Goal: Task Accomplishment & Management: Use online tool/utility

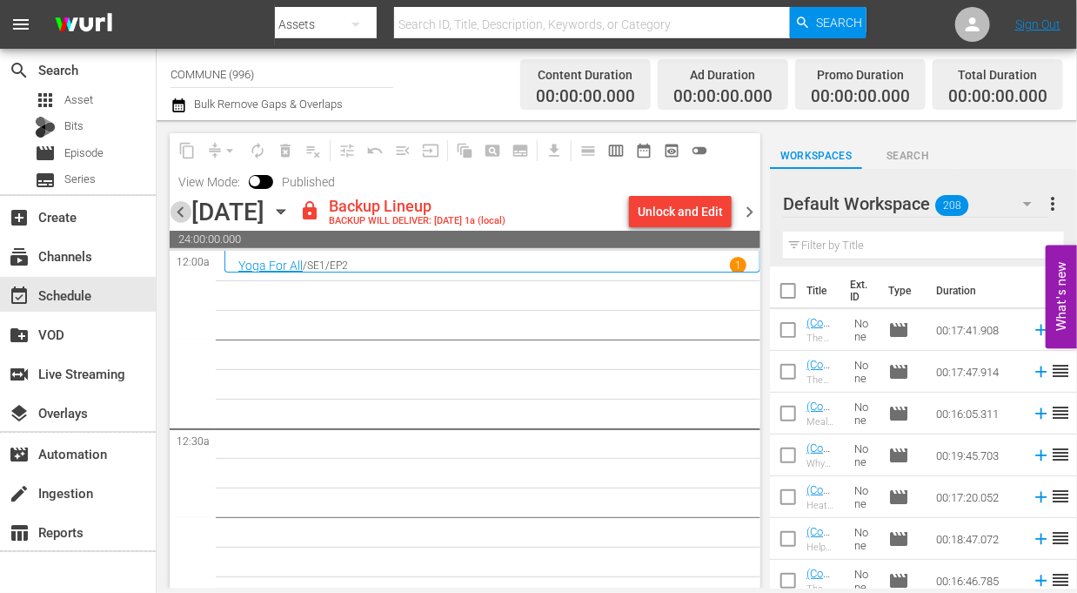
click at [184, 214] on span "chevron_left" at bounding box center [181, 212] width 22 height 22
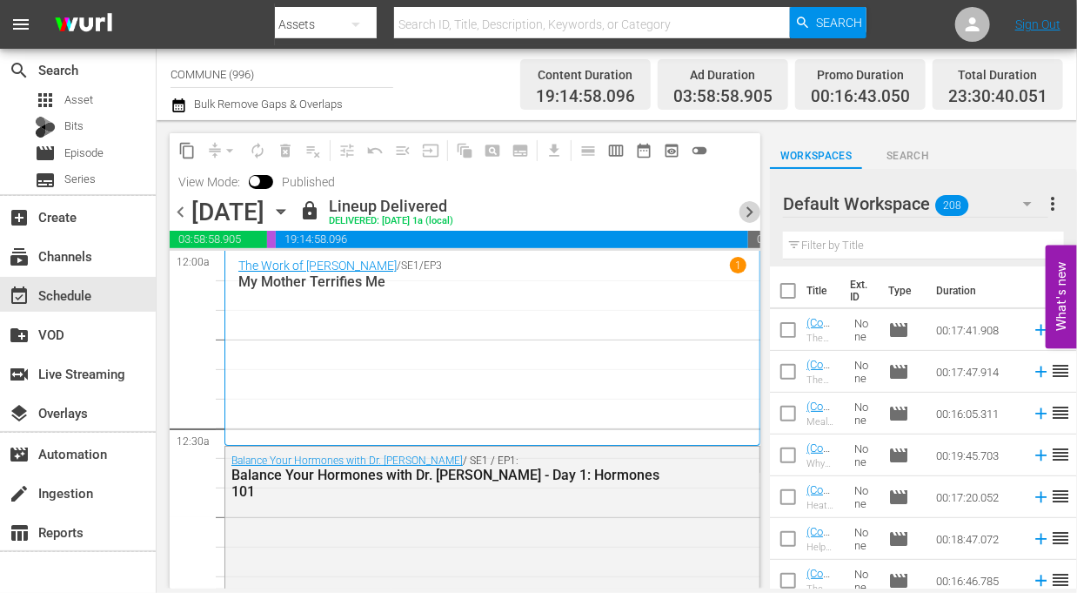
click at [746, 212] on span "chevron_right" at bounding box center [750, 212] width 22 height 22
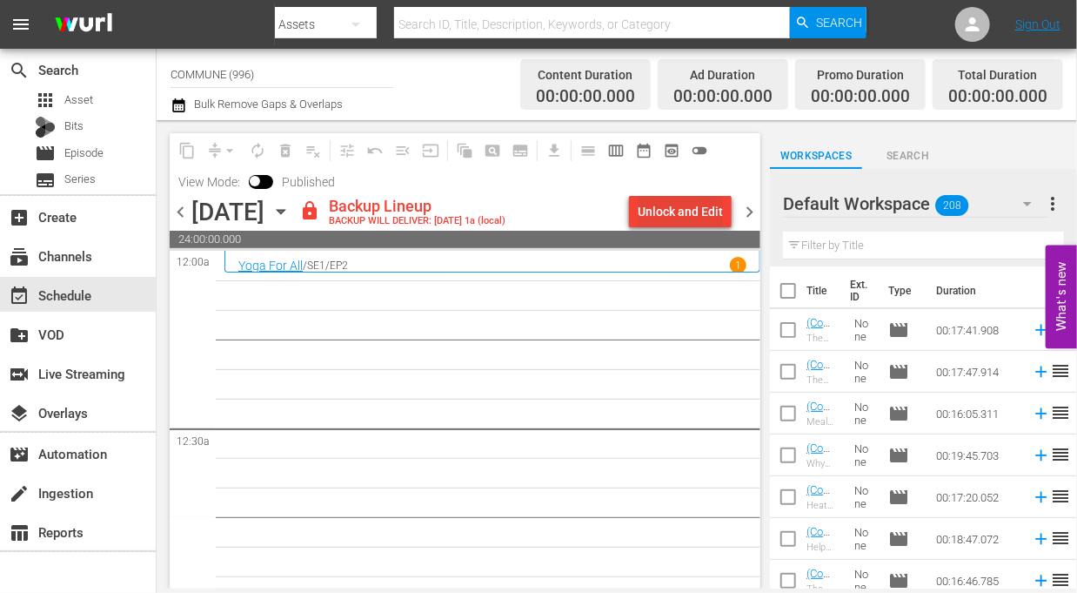
click at [675, 210] on div "Unlock and Edit" at bounding box center [680, 211] width 85 height 31
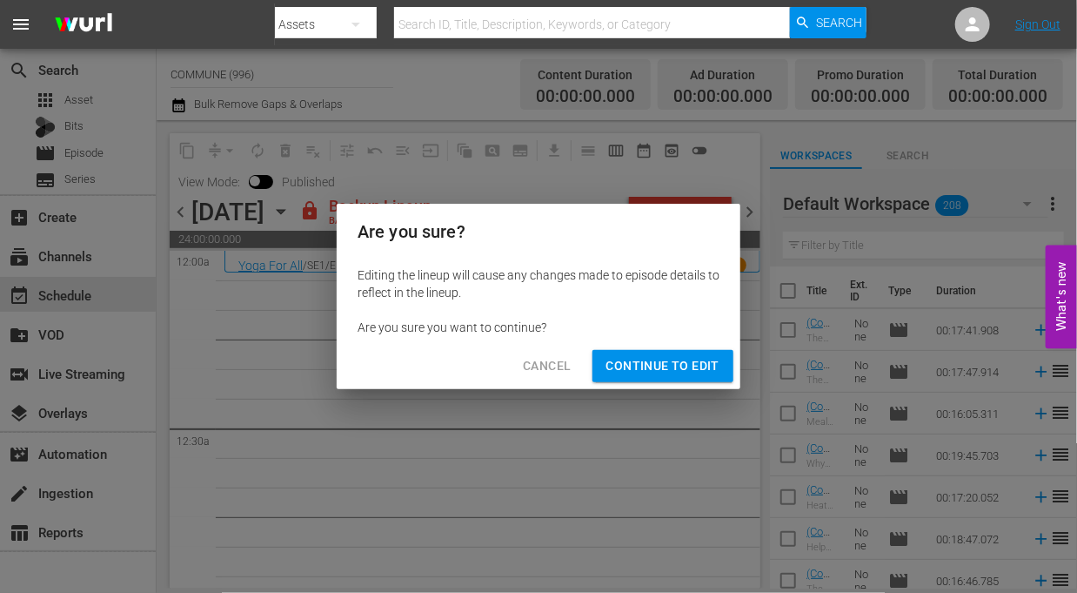
click at [674, 369] on span "Continue to Edit" at bounding box center [663, 366] width 113 height 22
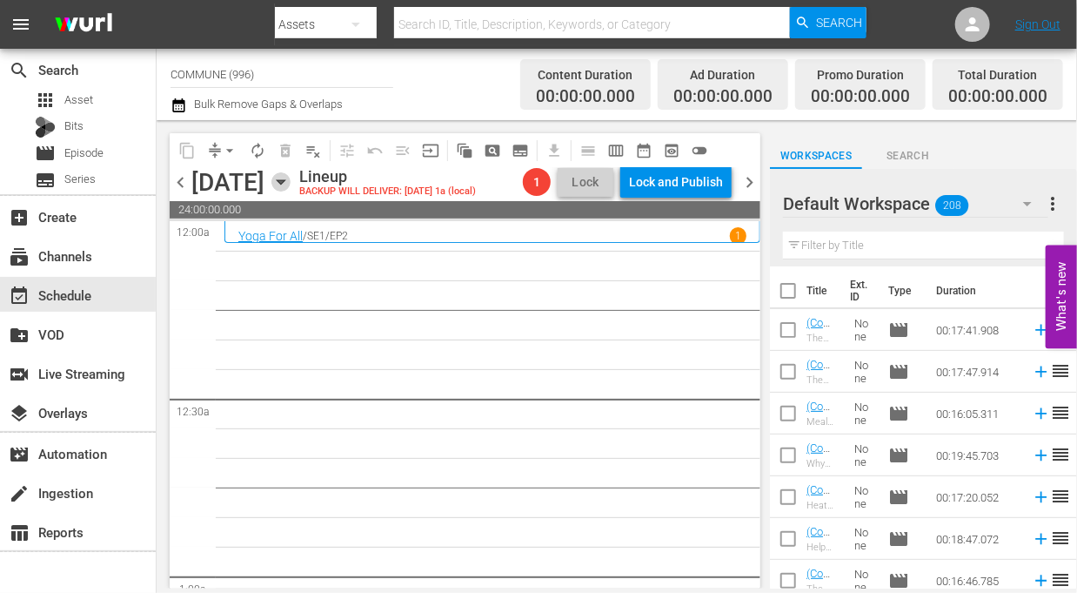
click at [291, 184] on icon "button" at bounding box center [280, 181] width 19 height 19
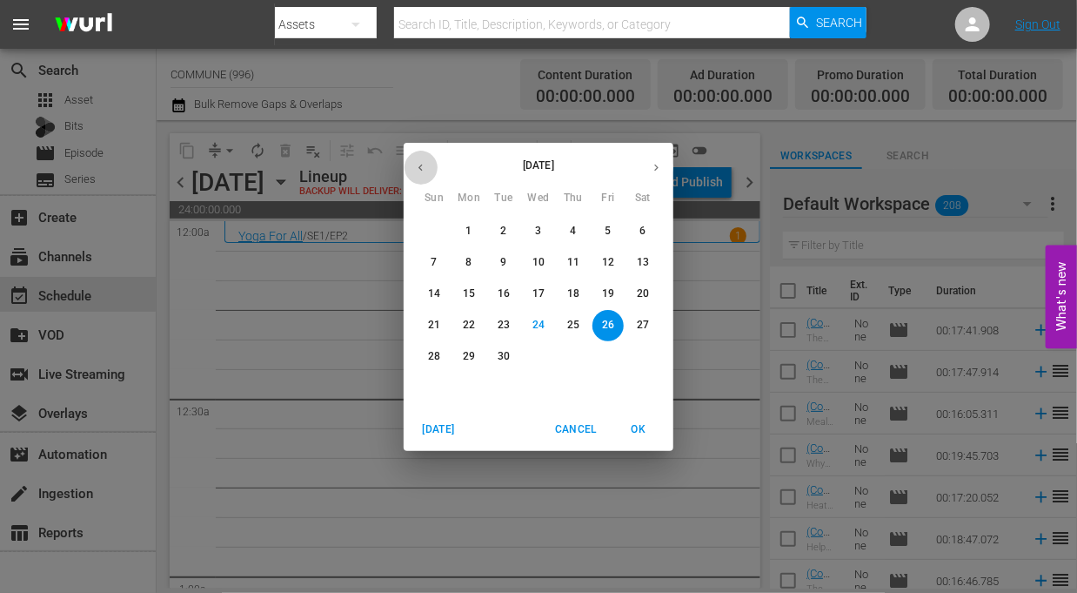
click at [419, 170] on icon "button" at bounding box center [420, 167] width 13 height 13
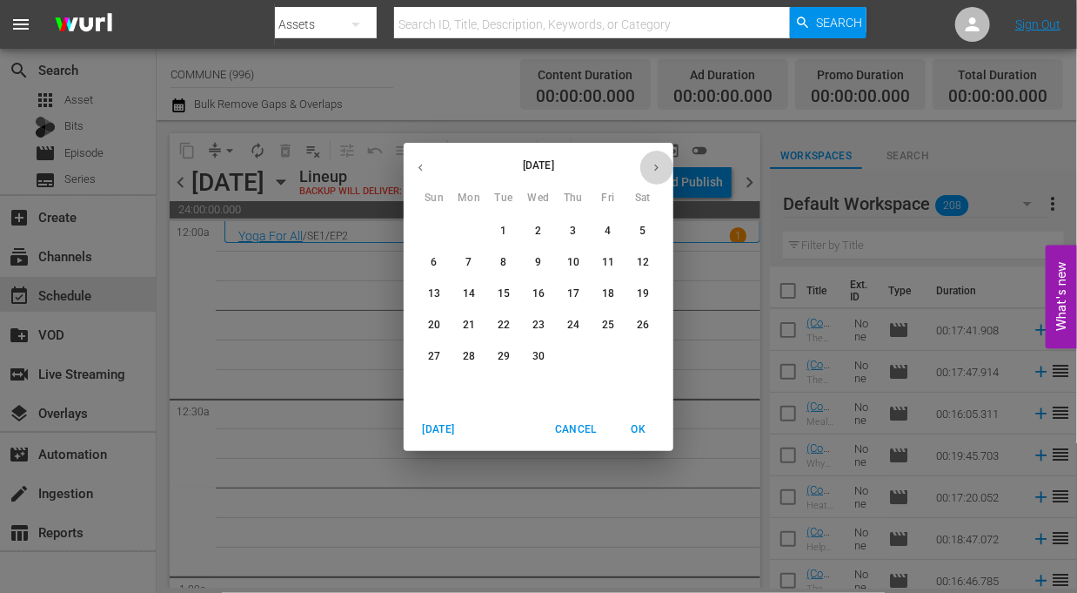
click at [657, 166] on icon "button" at bounding box center [656, 167] width 4 height 7
click at [606, 355] on p "30" at bounding box center [608, 356] width 12 height 15
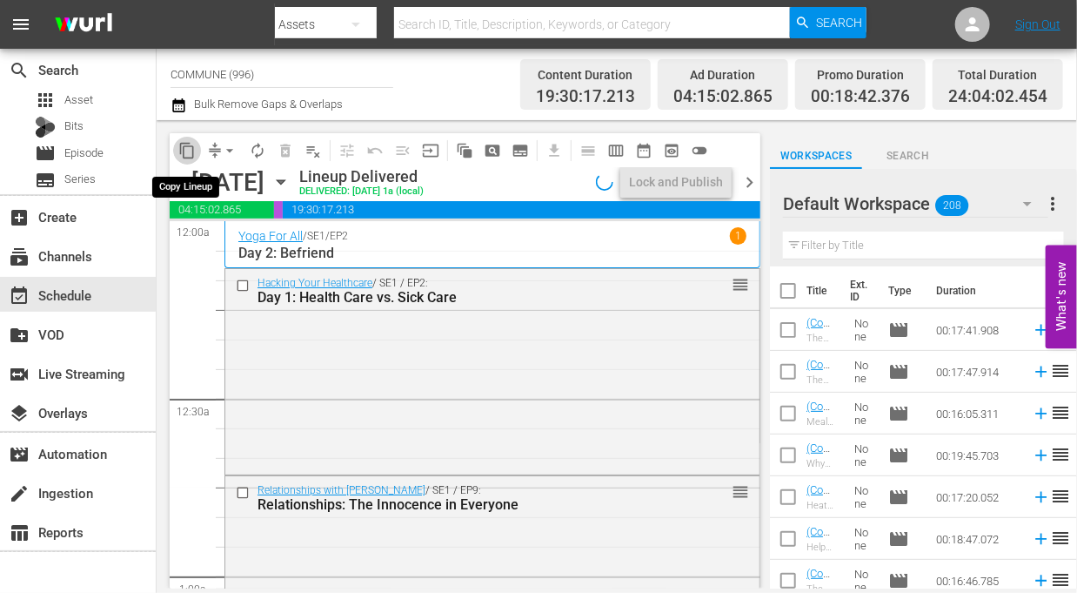
click at [190, 149] on span "content_copy" at bounding box center [186, 150] width 17 height 17
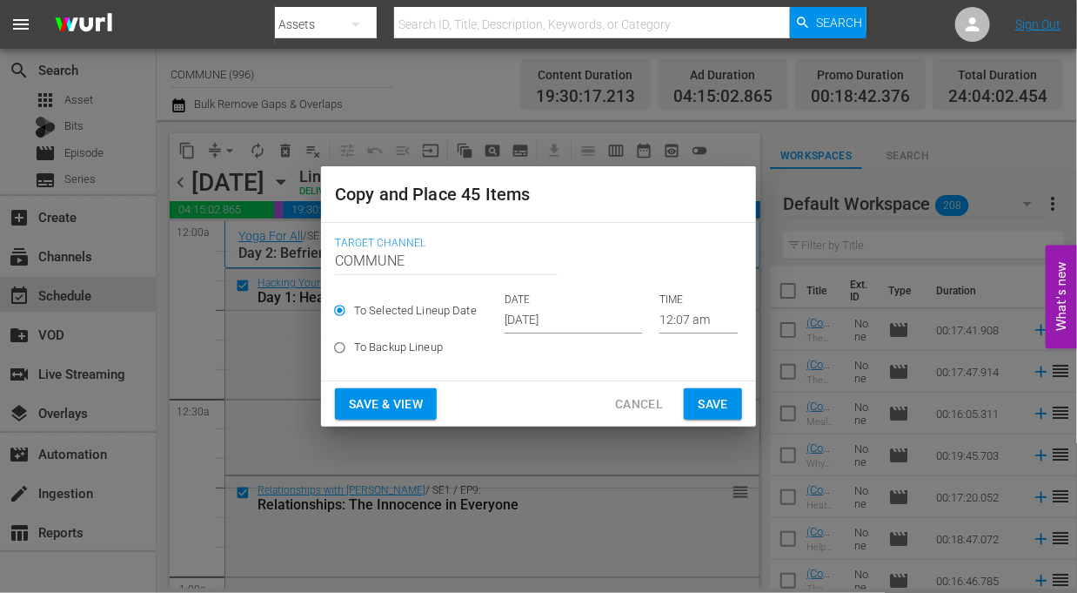
click at [395, 412] on span "Save & View" at bounding box center [386, 404] width 74 height 22
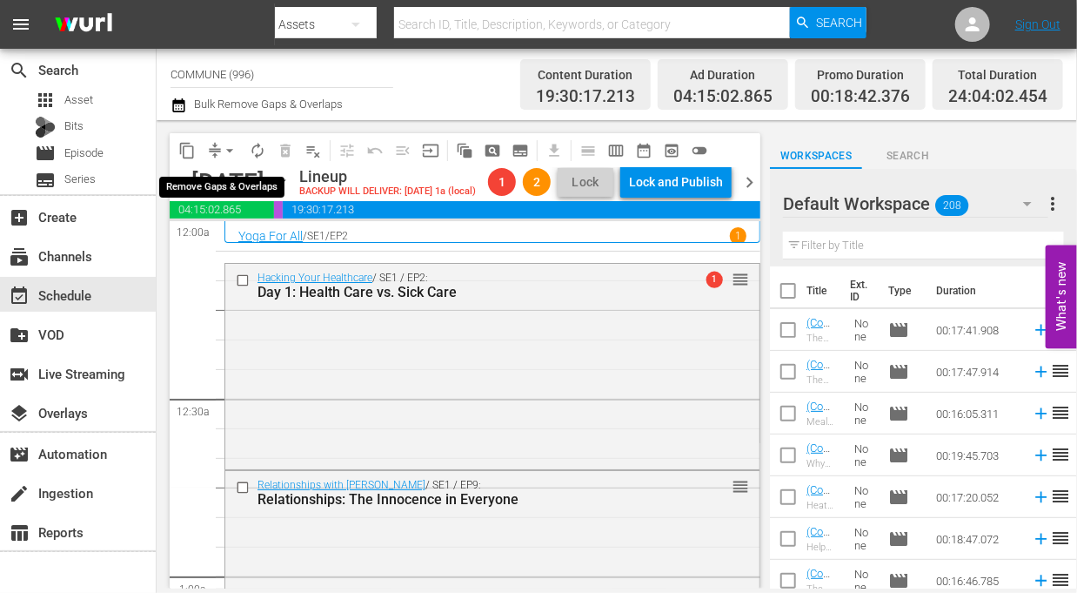
click at [229, 147] on span "arrow_drop_down" at bounding box center [229, 150] width 17 height 17
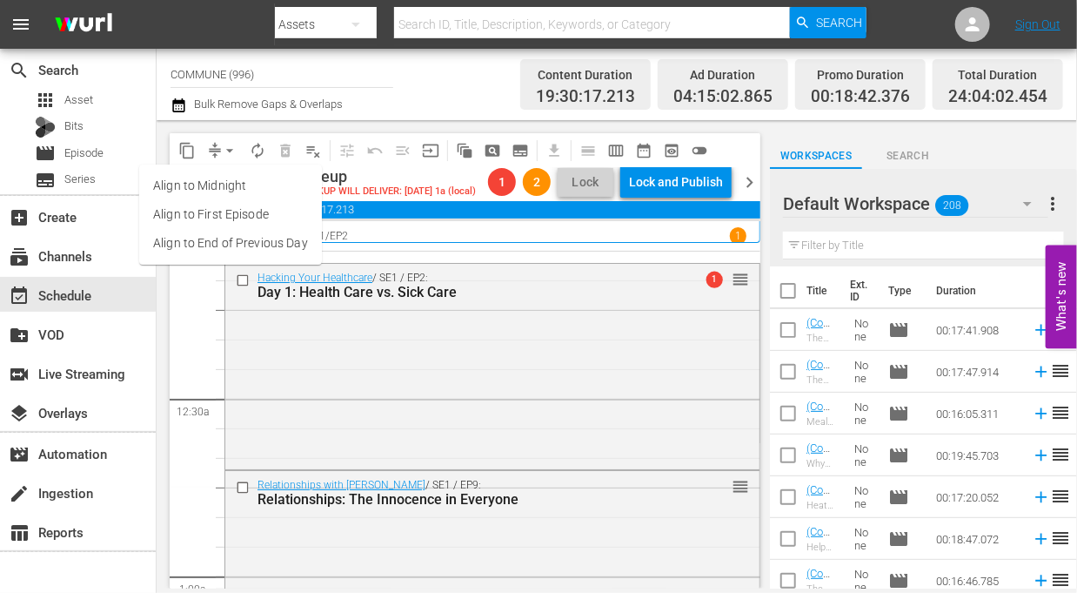
click at [248, 241] on li "Align to End of Previous Day" at bounding box center [230, 243] width 183 height 29
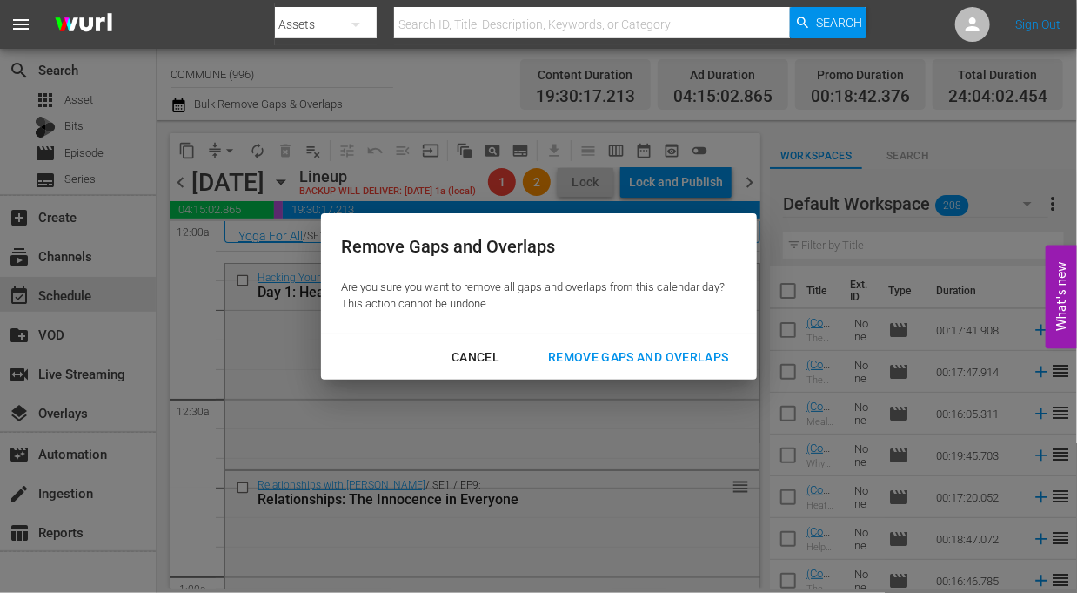
click at [609, 358] on div "Remove Gaps and Overlaps" at bounding box center [638, 357] width 208 height 22
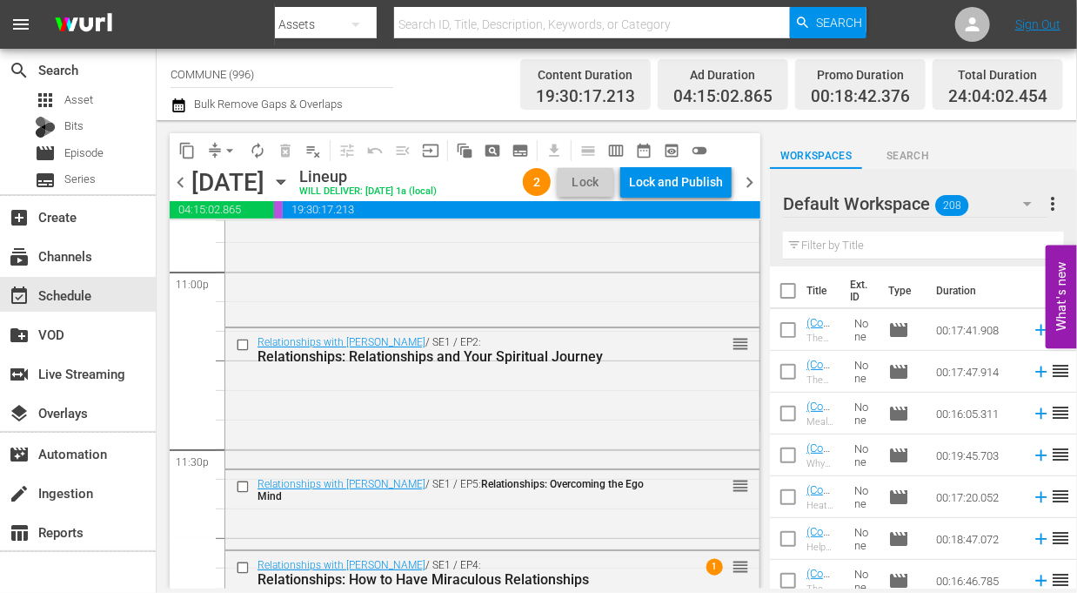
scroll to position [8198, 0]
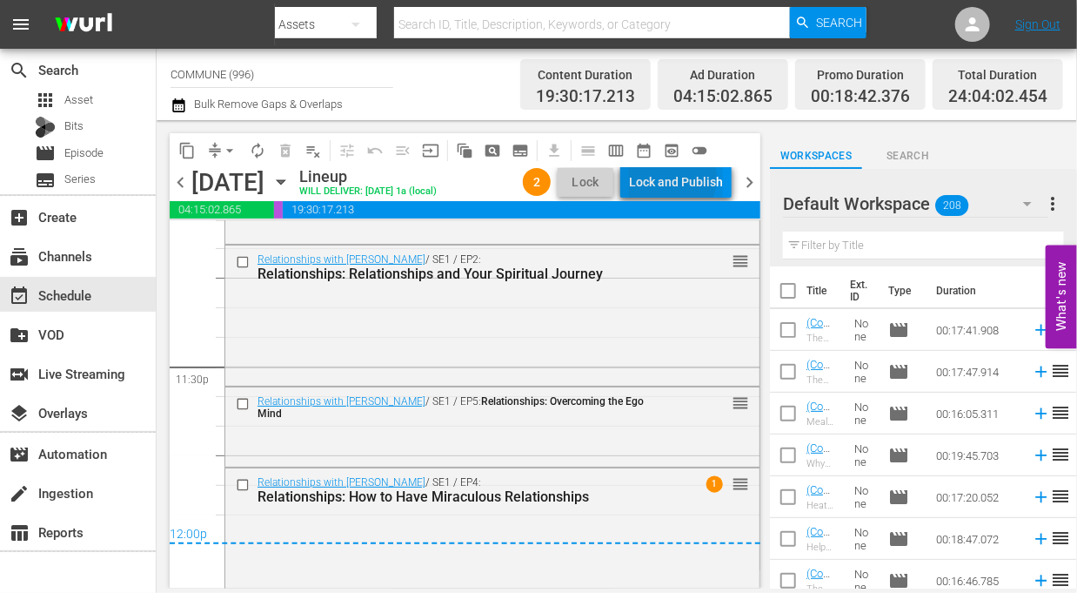
click at [670, 178] on div "Lock and Publish" at bounding box center [676, 181] width 94 height 31
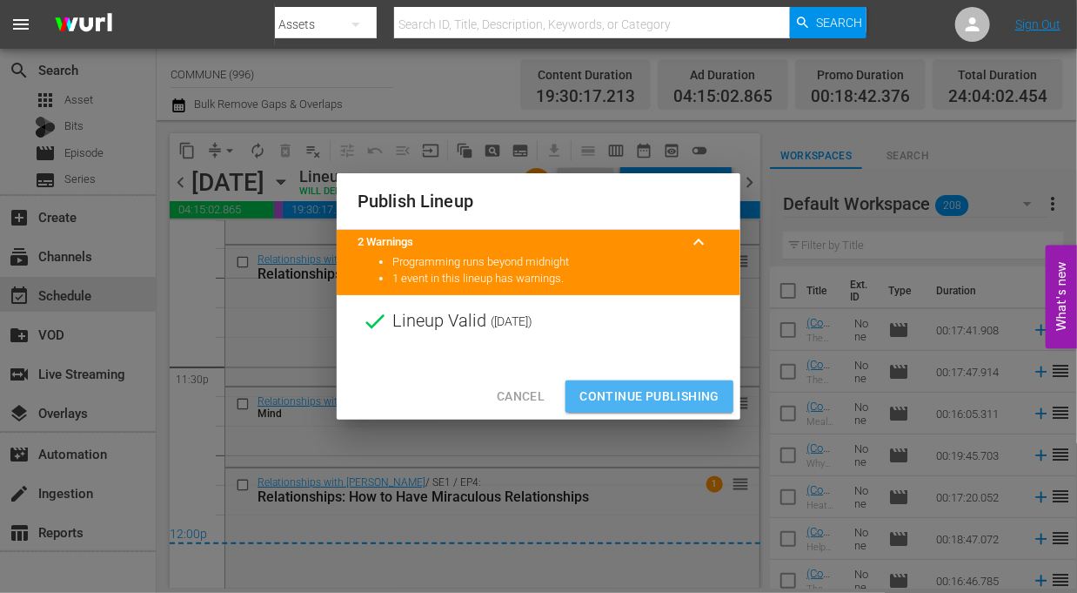
click at [643, 394] on span "Continue Publishing" at bounding box center [650, 396] width 140 height 22
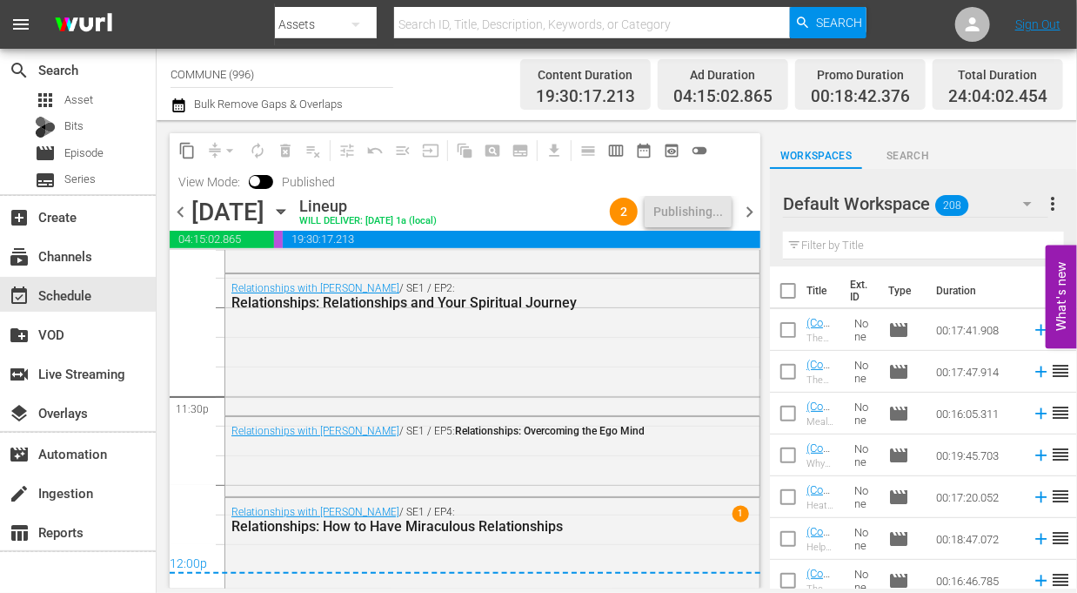
click at [751, 214] on span "chevron_right" at bounding box center [750, 212] width 22 height 22
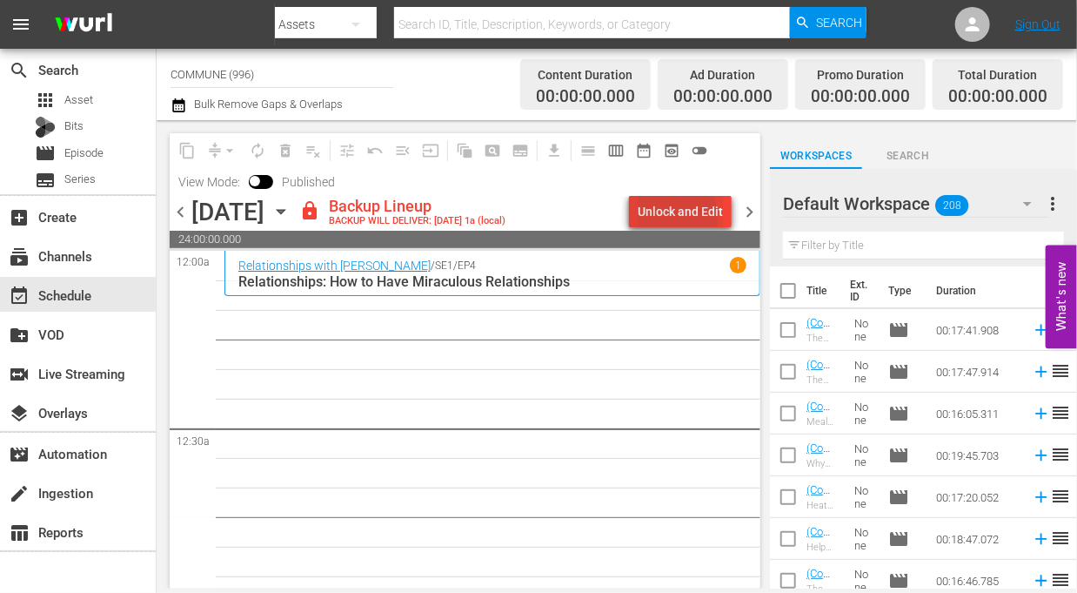
click at [655, 219] on div "Unlock and Edit" at bounding box center [680, 211] width 85 height 31
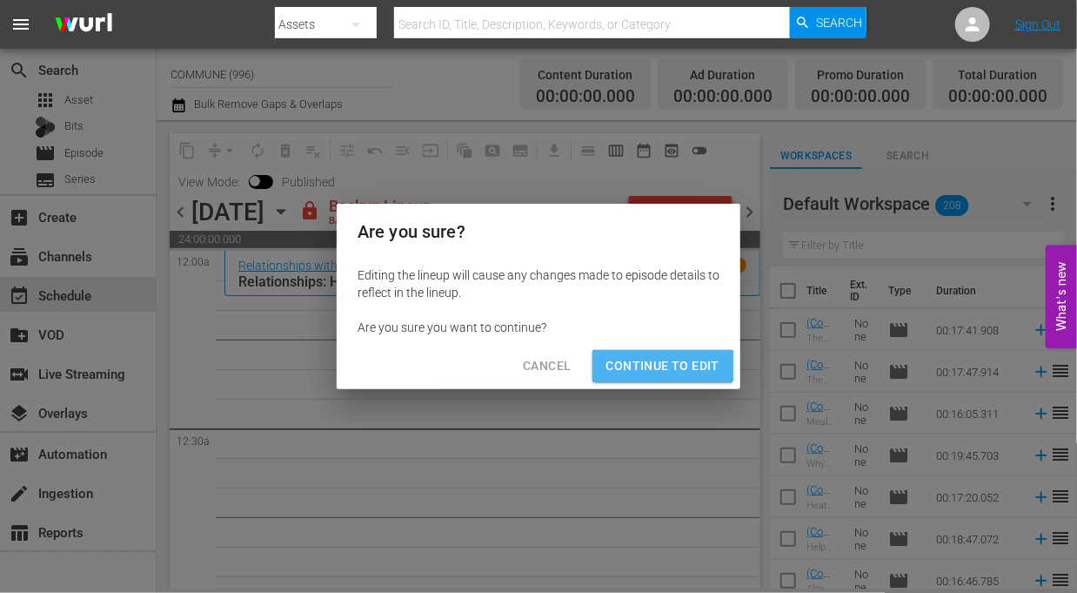
click at [644, 368] on span "Continue to Edit" at bounding box center [663, 366] width 113 height 22
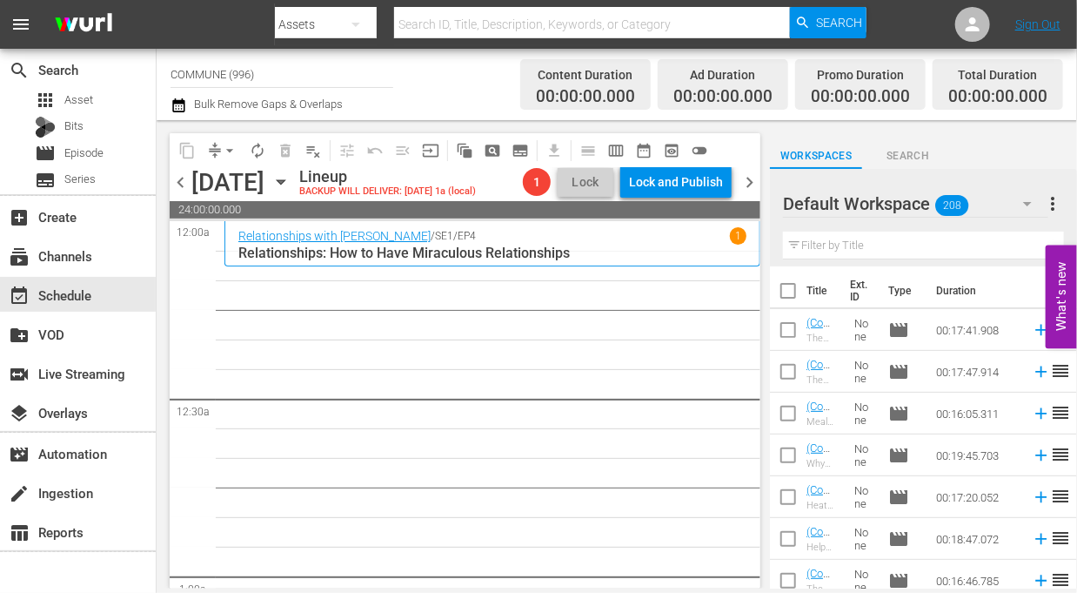
click at [291, 178] on icon "button" at bounding box center [280, 181] width 19 height 19
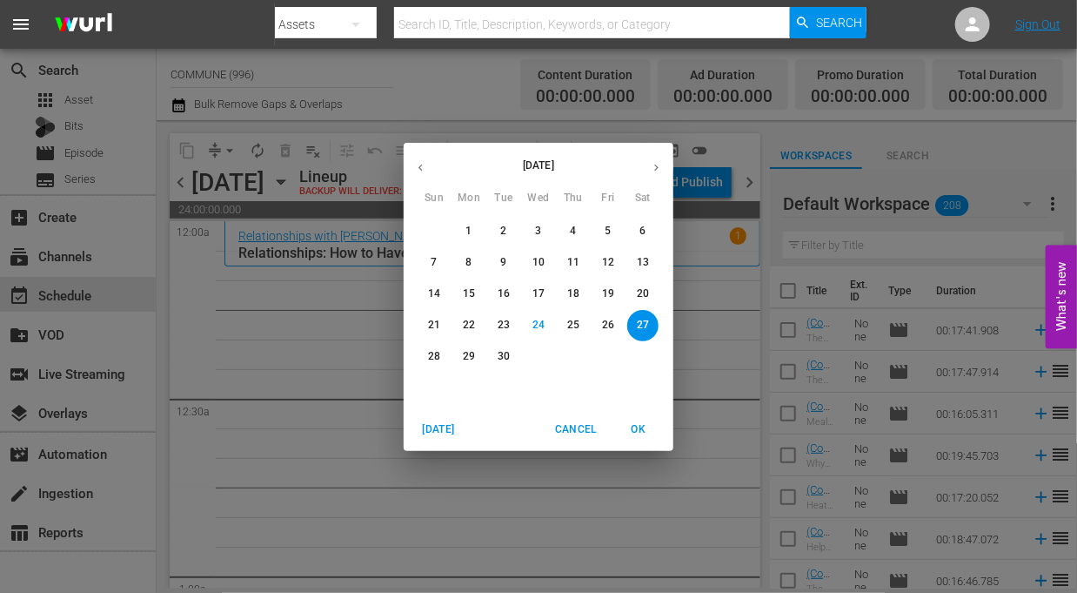
click at [423, 169] on icon "button" at bounding box center [420, 167] width 13 height 13
click at [646, 356] on p "31" at bounding box center [643, 356] width 12 height 15
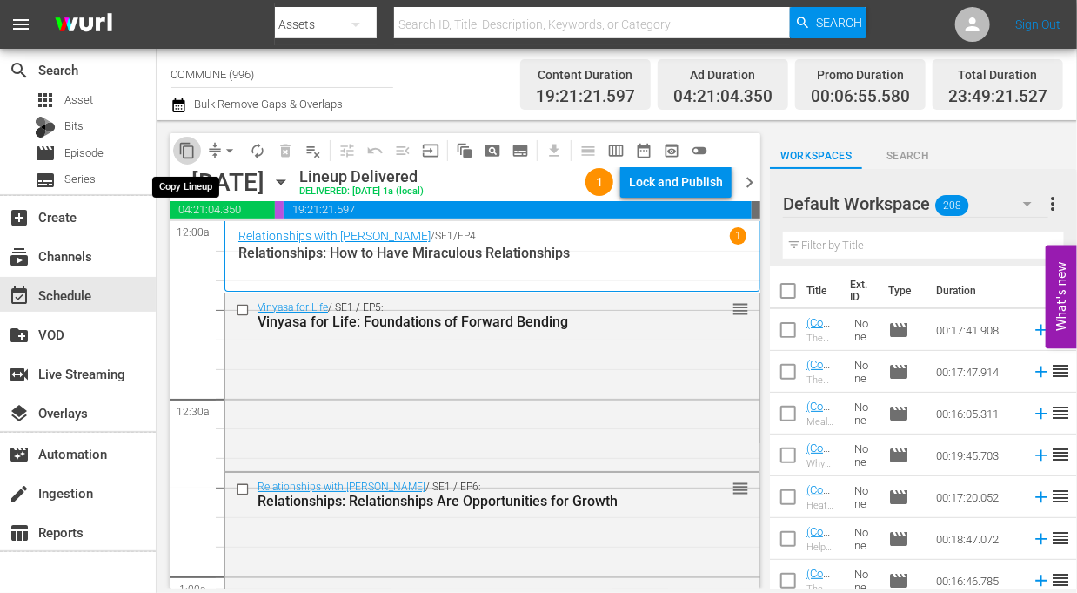
click at [186, 148] on span "content_copy" at bounding box center [186, 150] width 17 height 17
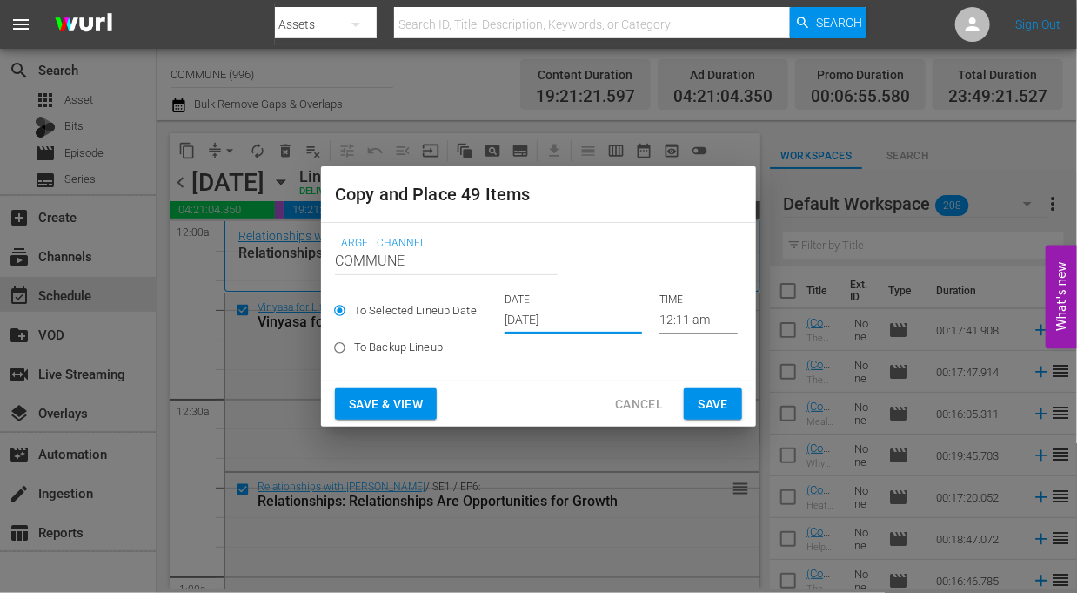
click at [608, 327] on input "[DATE]" at bounding box center [573, 320] width 137 height 26
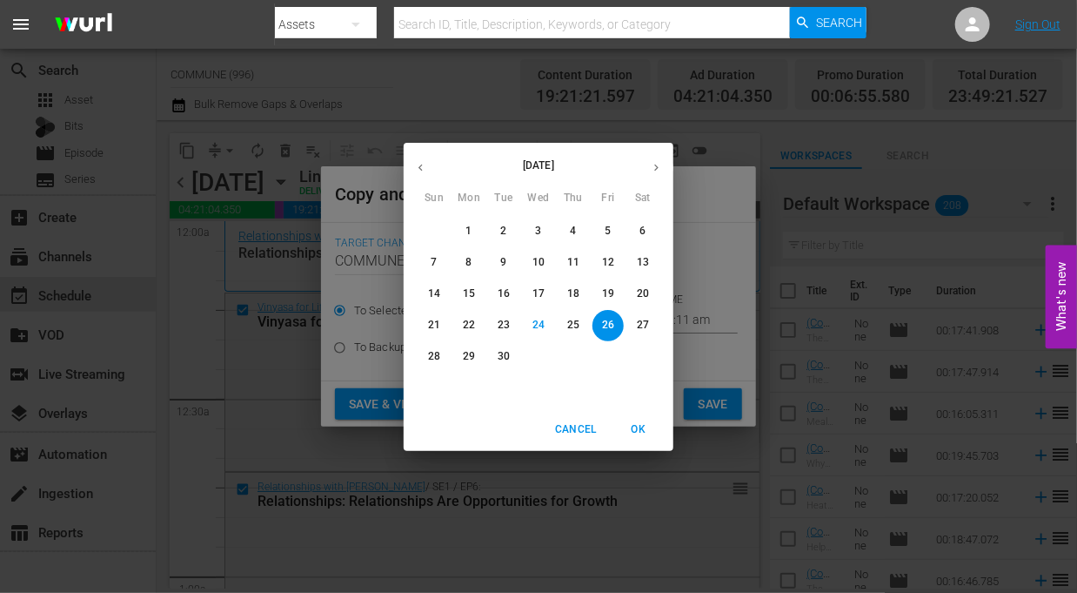
click at [641, 326] on p "27" at bounding box center [643, 325] width 12 height 15
type input "[DATE]"
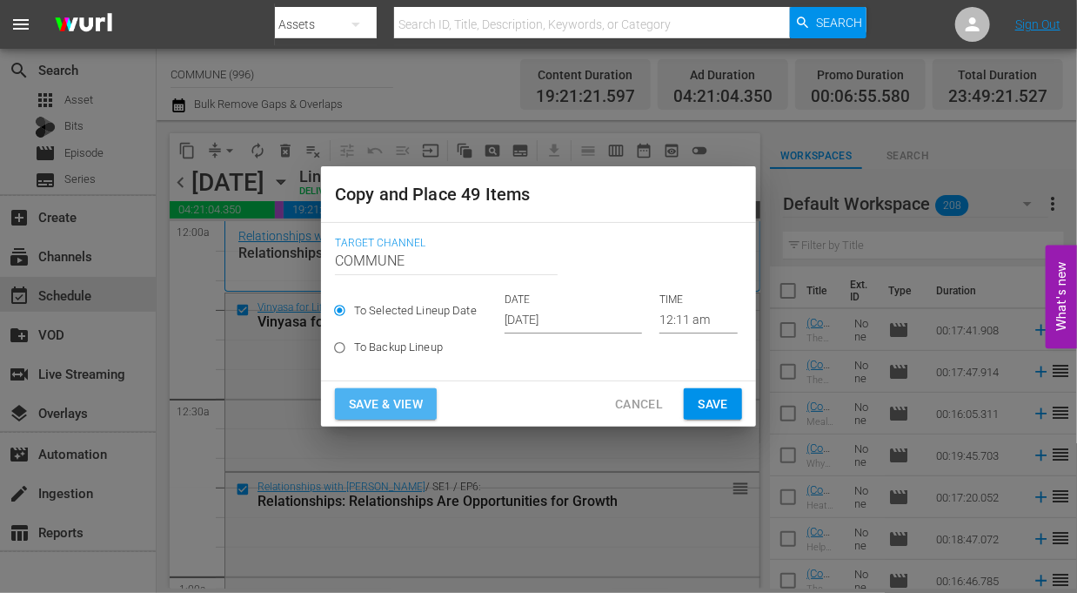
click at [373, 398] on span "Save & View" at bounding box center [386, 404] width 74 height 22
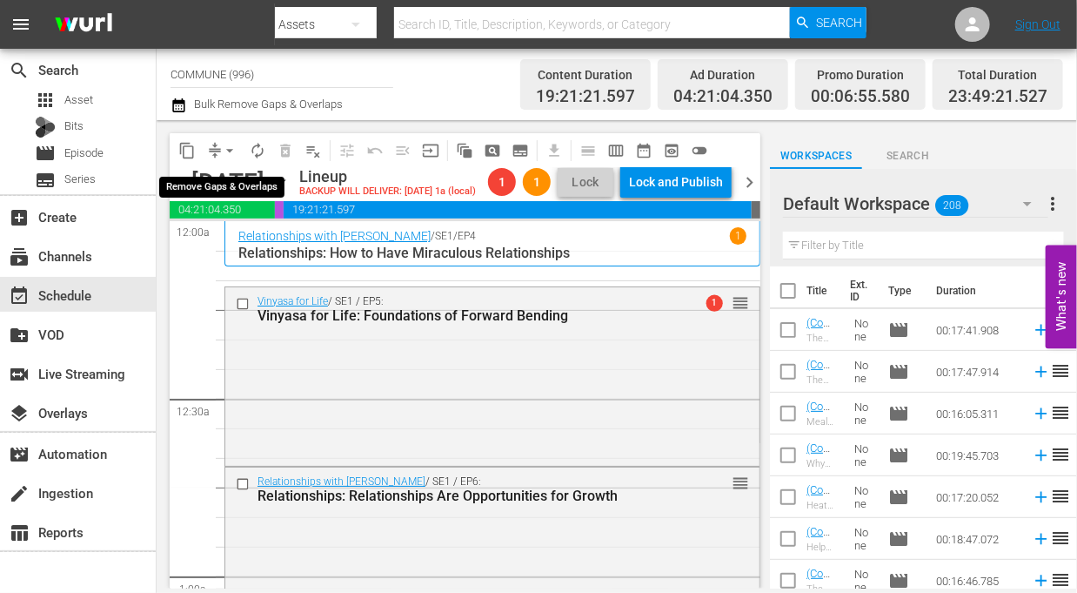
click at [228, 151] on span "arrow_drop_down" at bounding box center [229, 150] width 17 height 17
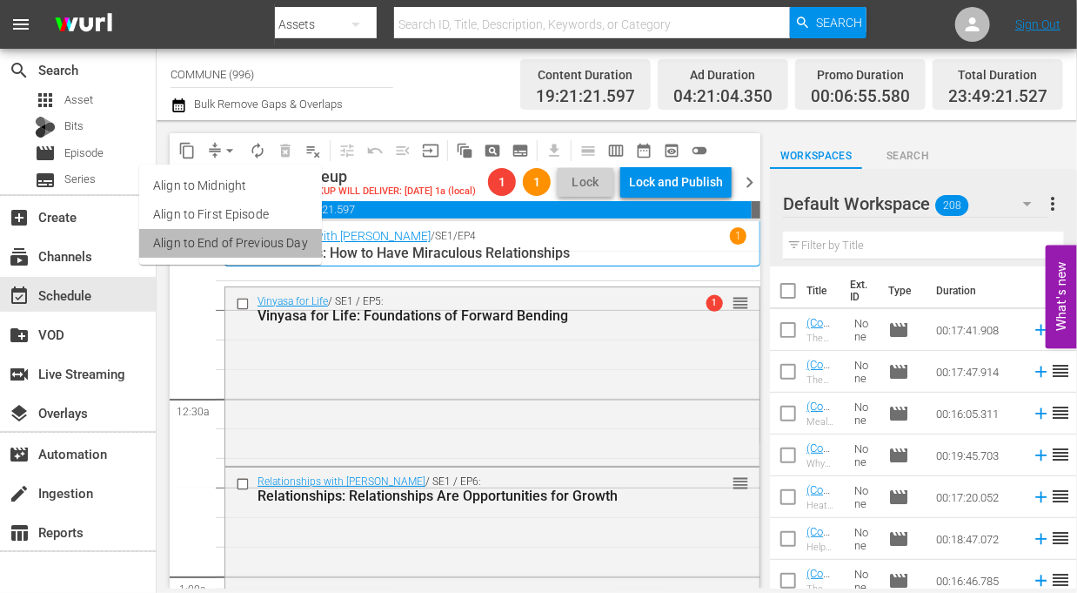
click at [242, 247] on li "Align to End of Previous Day" at bounding box center [230, 243] width 183 height 29
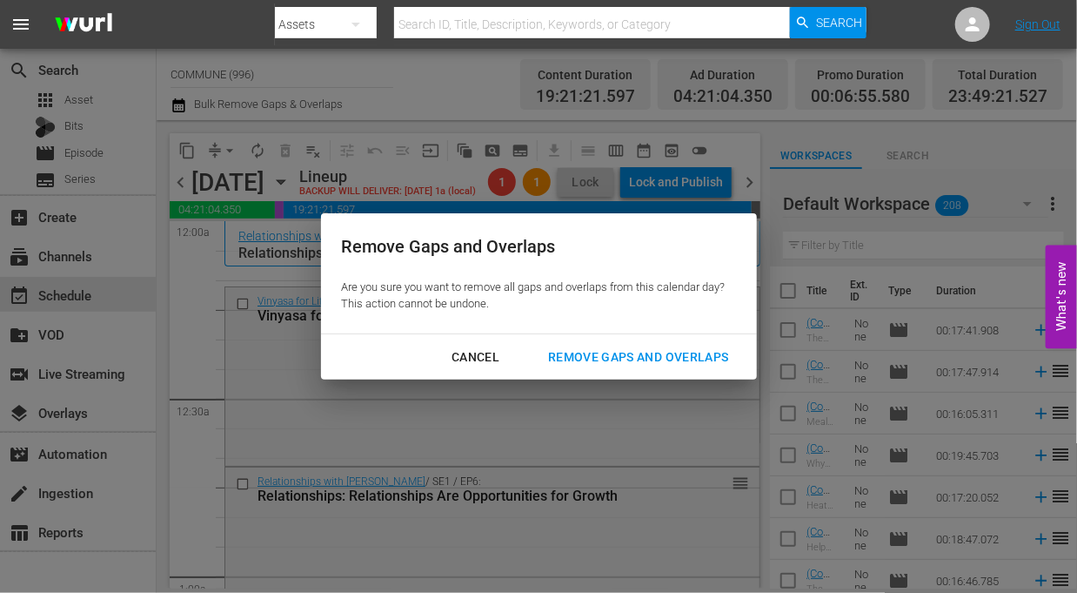
click at [566, 355] on div "Remove Gaps and Overlaps" at bounding box center [638, 357] width 208 height 22
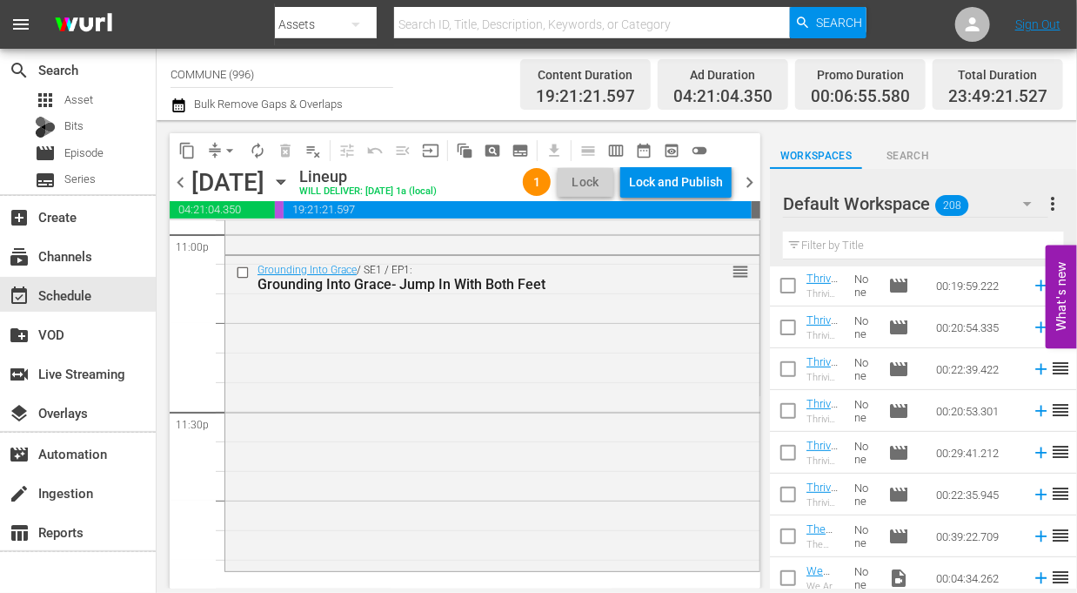
scroll to position [755, 0]
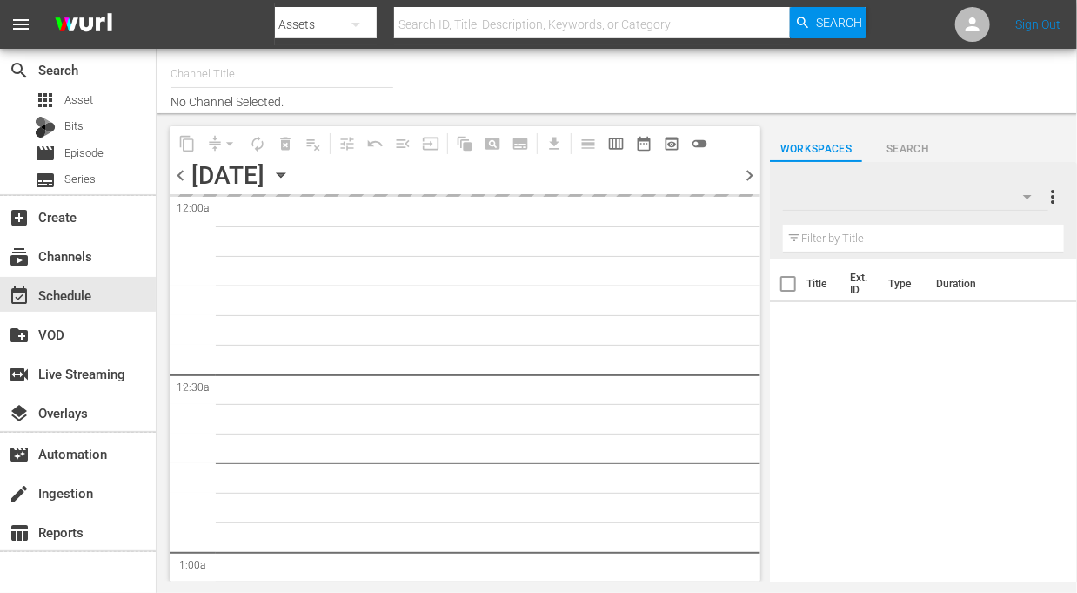
type input "COMMUNE (996)"
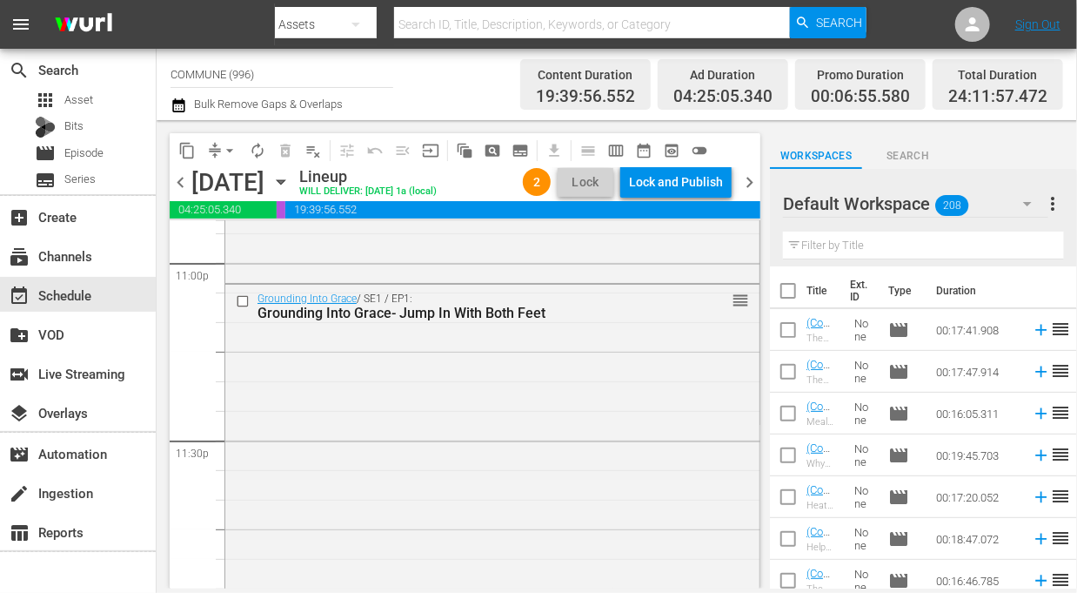
scroll to position [8268, 0]
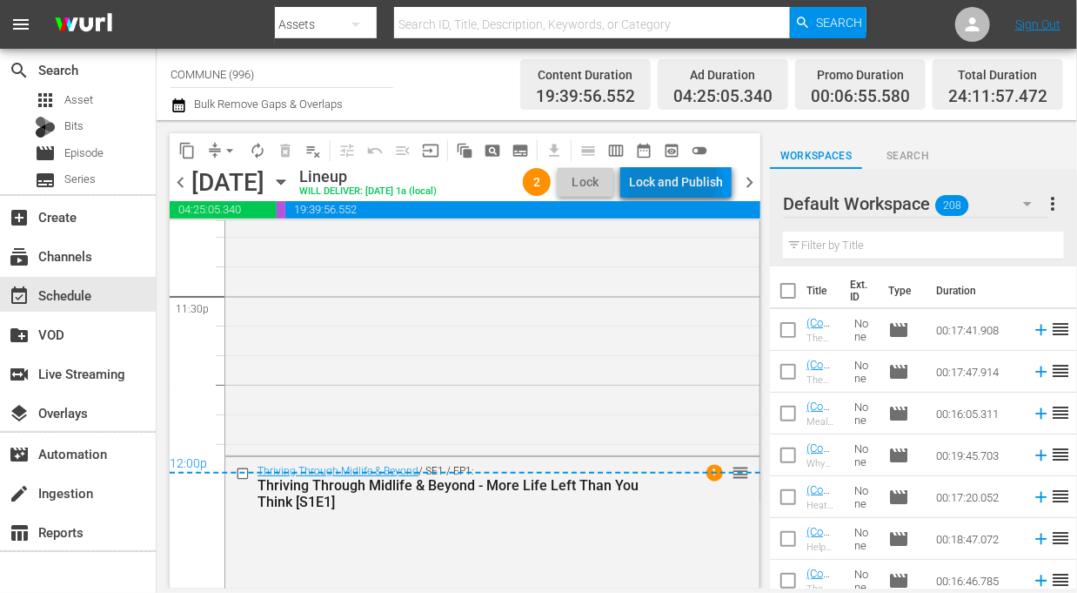
click at [653, 176] on div "Lock and Publish" at bounding box center [676, 181] width 94 height 31
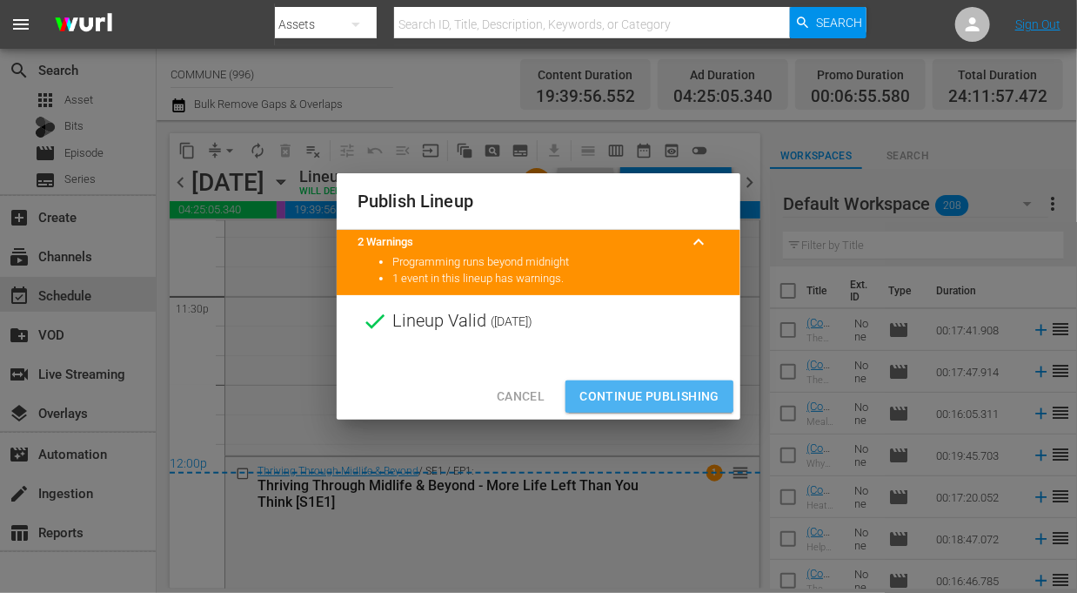
click at [623, 396] on span "Continue Publishing" at bounding box center [650, 396] width 140 height 22
